Goal: Task Accomplishment & Management: Use online tool/utility

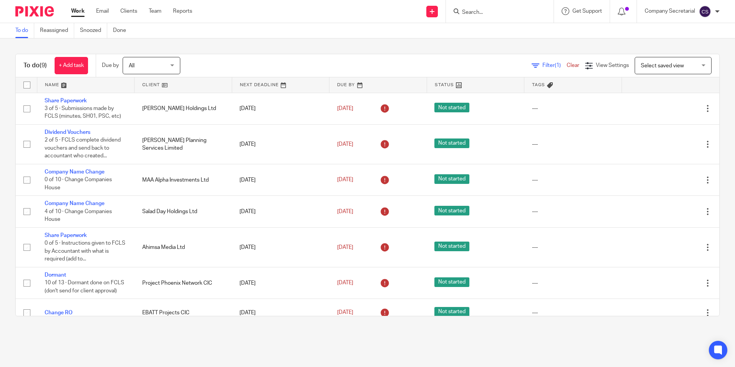
click at [36, 13] on img at bounding box center [34, 11] width 38 height 10
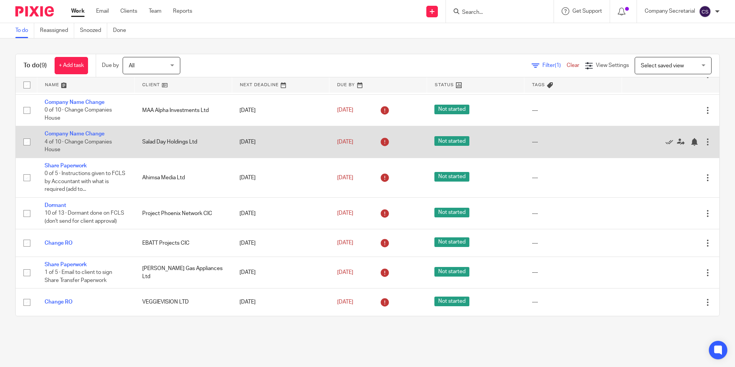
scroll to position [77, 0]
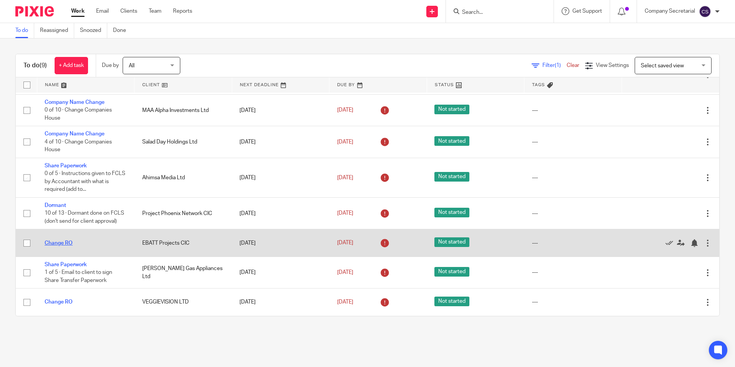
click at [70, 243] on link "Change RO" at bounding box center [59, 242] width 28 height 5
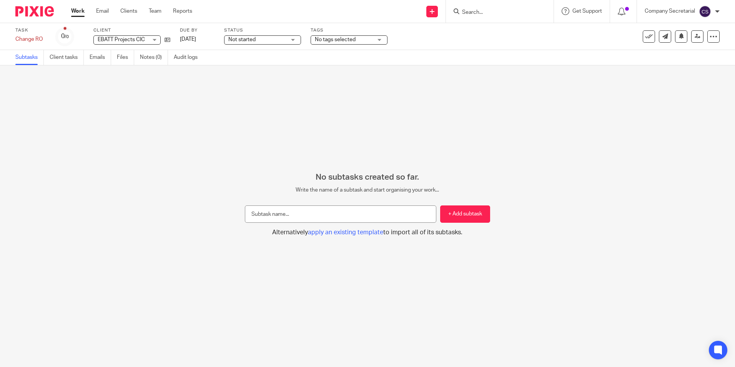
click at [33, 7] on img at bounding box center [34, 11] width 38 height 10
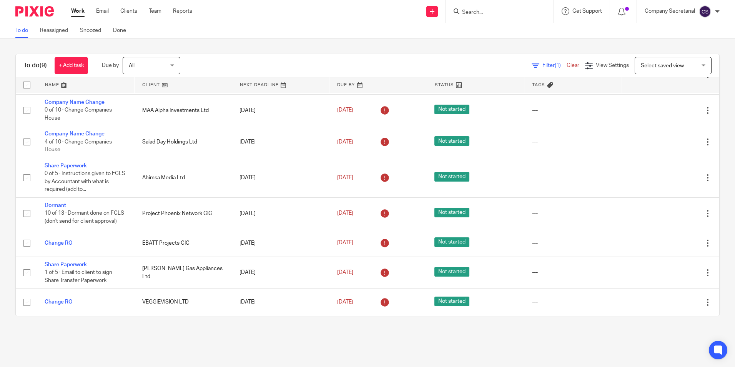
scroll to position [77, 0]
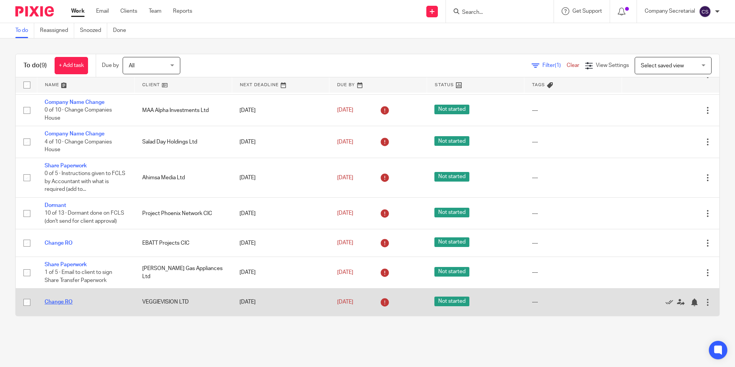
click at [51, 301] on link "Change RO" at bounding box center [59, 301] width 28 height 5
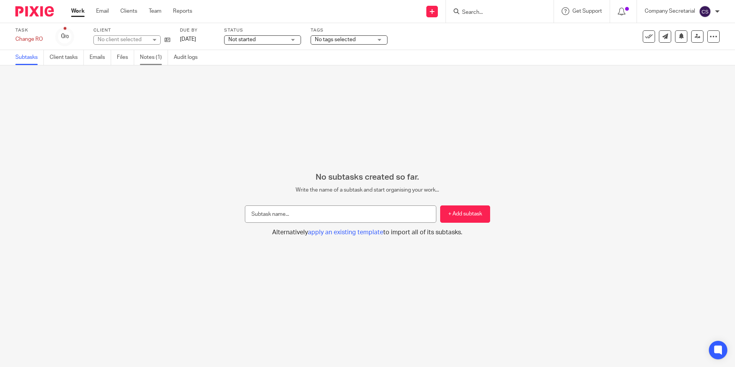
click at [148, 58] on link "Notes (1)" at bounding box center [154, 57] width 28 height 15
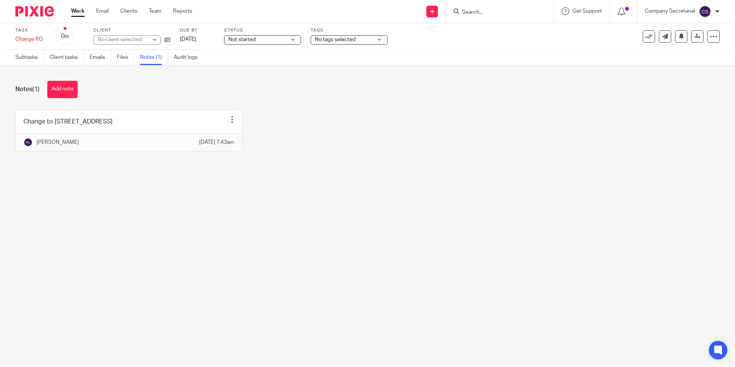
click at [32, 11] on img at bounding box center [34, 11] width 38 height 10
